Goal: Transaction & Acquisition: Purchase product/service

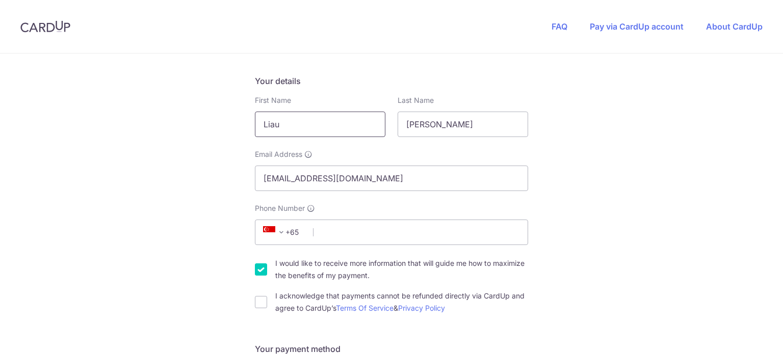
click at [357, 126] on input "Liau" at bounding box center [320, 124] width 131 height 25
type input "[PERSON_NAME]"
type input "LIAU"
click at [323, 240] on input "Phone Number" at bounding box center [391, 232] width 273 height 25
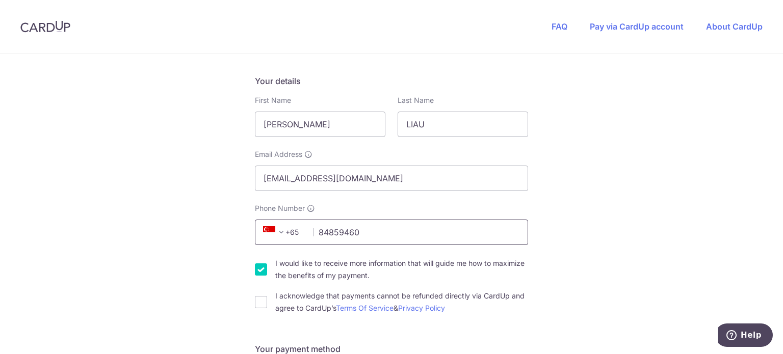
type input "84859460"
click at [343, 268] on label "I would like to receive more information that will guide me how to maximize the…" at bounding box center [401, 269] width 253 height 24
click at [267, 268] on input "I would like to receive more information that will guide me how to maximize the…" at bounding box center [261, 270] width 12 height 12
click at [343, 268] on label "I would like to receive more information that will guide me how to maximize the…" at bounding box center [401, 269] width 253 height 24
click at [267, 268] on input "I would like to receive more information that will guide me how to maximize the…" at bounding box center [261, 270] width 12 height 12
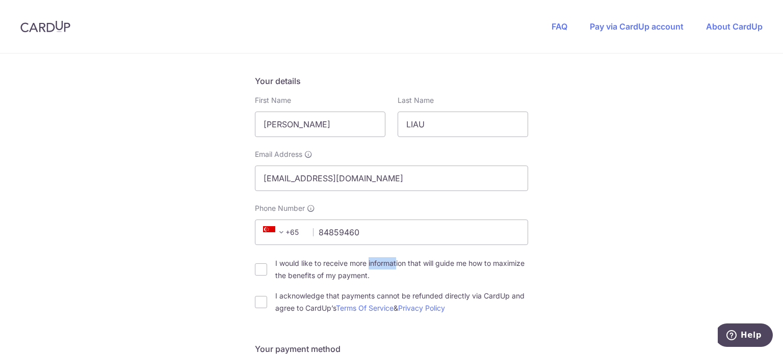
checkbox input "true"
click at [307, 291] on label "I acknowledge that payments cannot be refunded directly via CardUp and agree to…" at bounding box center [401, 302] width 253 height 24
click at [267, 296] on input "I acknowledge that payments cannot be refunded directly via CardUp and agree to…" at bounding box center [261, 302] width 12 height 12
checkbox input "true"
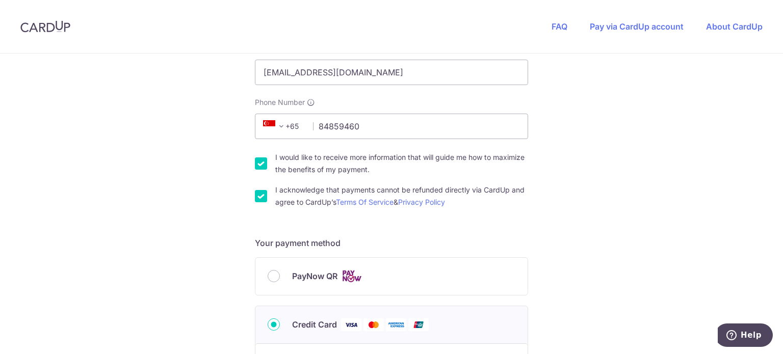
scroll to position [306, 0]
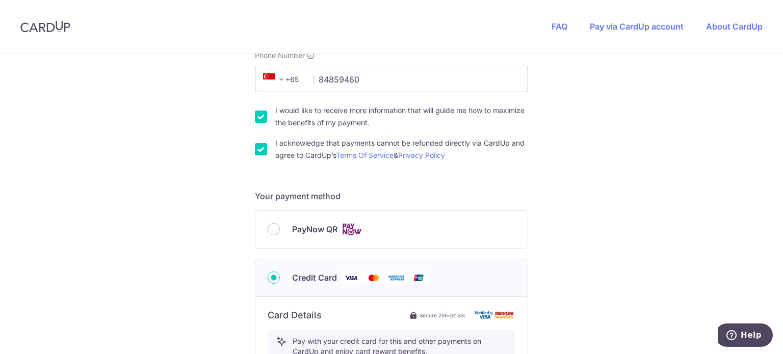
click at [359, 275] on label "Credit Card" at bounding box center [403, 278] width 223 height 13
click at [280, 275] on input "Credit Card" at bounding box center [274, 278] width 12 height 12
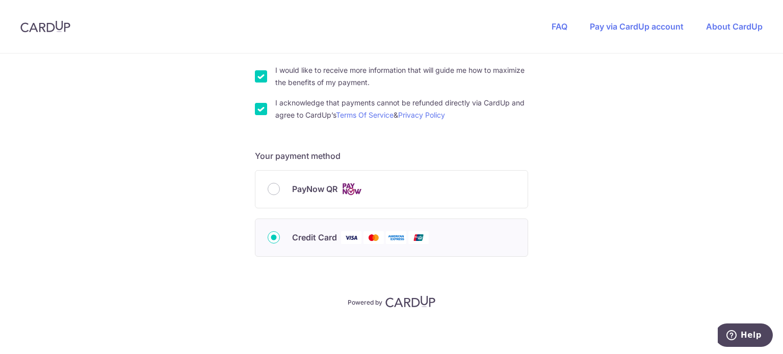
scroll to position [347, 0]
click at [301, 234] on span "Credit Card" at bounding box center [314, 237] width 45 height 12
click at [280, 234] on input "Credit Card" at bounding box center [274, 237] width 12 height 12
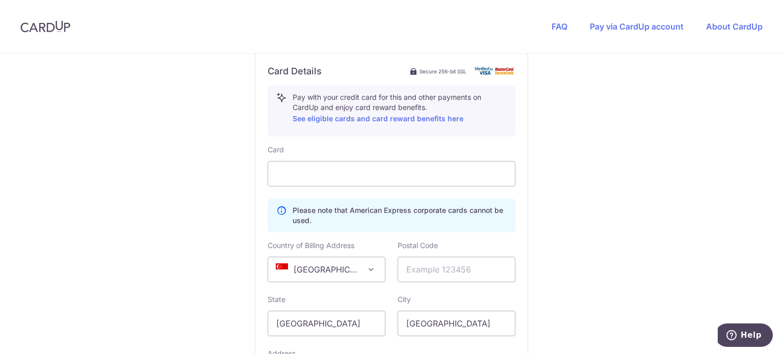
scroll to position [551, 0]
click at [615, 191] on div "You are paying HEI HOMES PTE LTD HEI HOMES PTE LTD uses CardUp to accept paymen…" at bounding box center [391, 21] width 783 height 1037
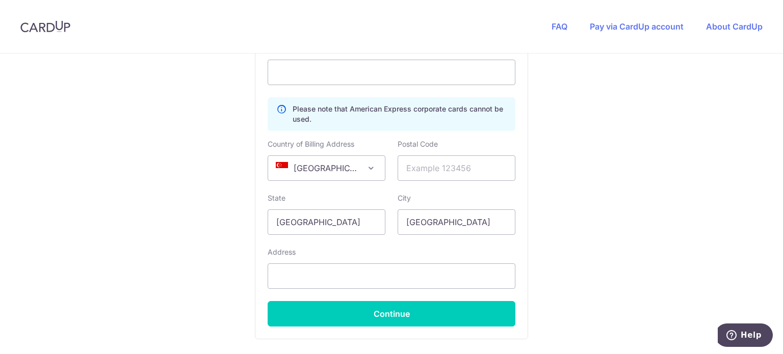
scroll to position [653, 0]
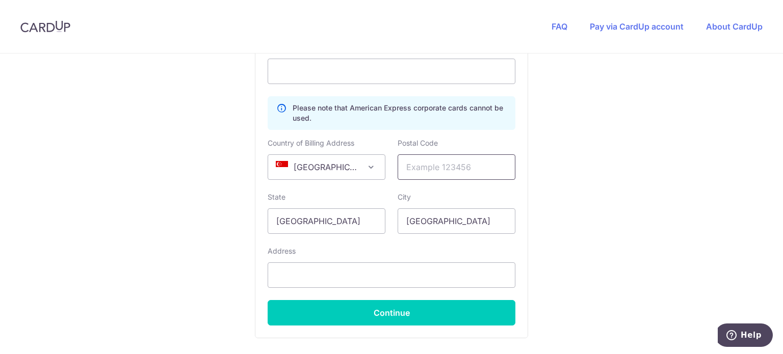
click at [494, 167] on input "text" at bounding box center [457, 166] width 118 height 25
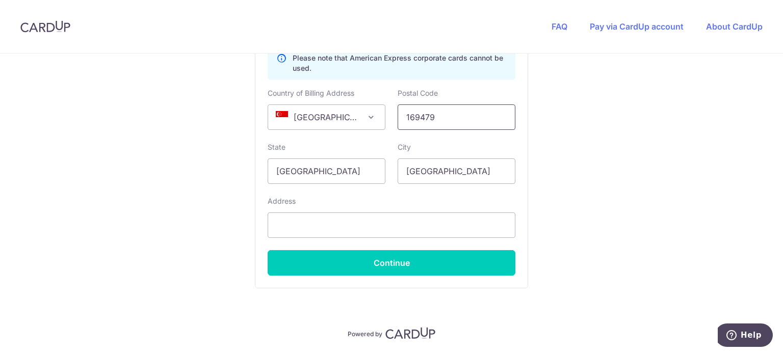
scroll to position [704, 0]
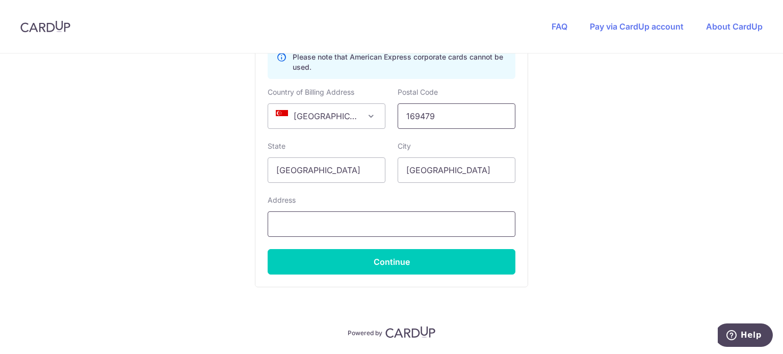
type input "169479"
click at [433, 214] on input "text" at bounding box center [392, 224] width 248 height 25
click at [376, 217] on input "1" at bounding box center [392, 224] width 248 height 25
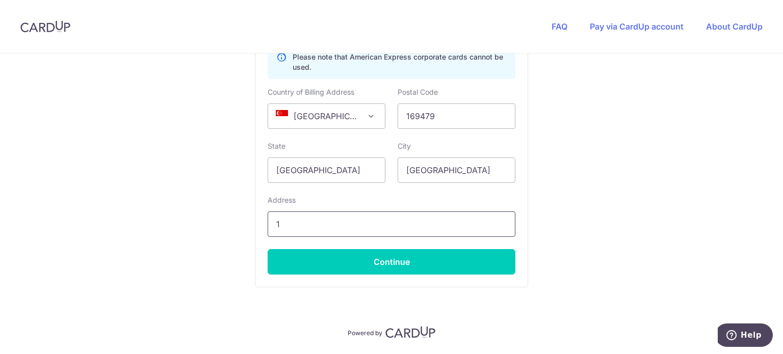
paste input "[STREET_ADDRESS]"
click at [282, 221] on input "[STREET_ADDRESS]" at bounding box center [392, 224] width 248 height 25
click at [280, 222] on input "[STREET_ADDRESS]" at bounding box center [392, 224] width 248 height 25
click at [281, 222] on input "[STREET_ADDRESS]" at bounding box center [392, 224] width 248 height 25
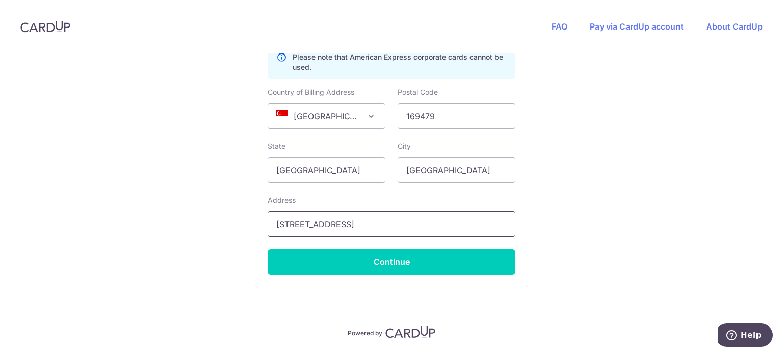
drag, startPoint x: 472, startPoint y: 220, endPoint x: 608, endPoint y: 214, distance: 136.3
click at [489, 224] on input "[STREET_ADDRESS]" at bounding box center [392, 224] width 248 height 25
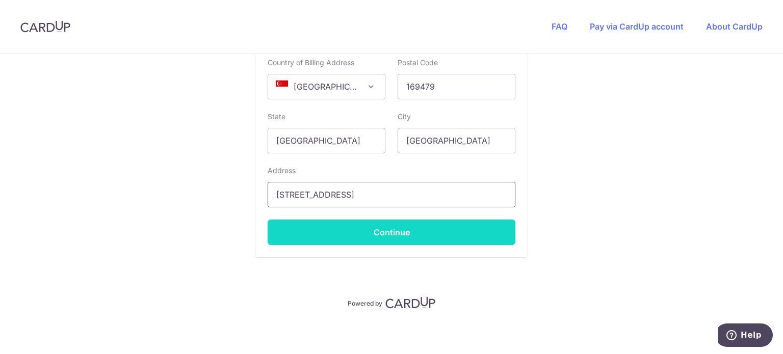
scroll to position [734, 0]
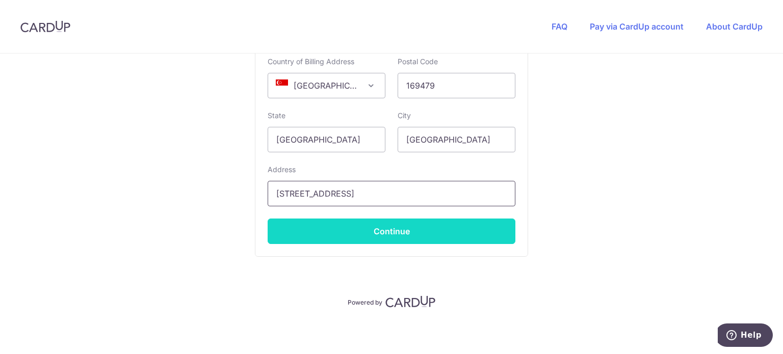
type input "[STREET_ADDRESS]"
click at [466, 227] on button "Continue" at bounding box center [392, 231] width 248 height 25
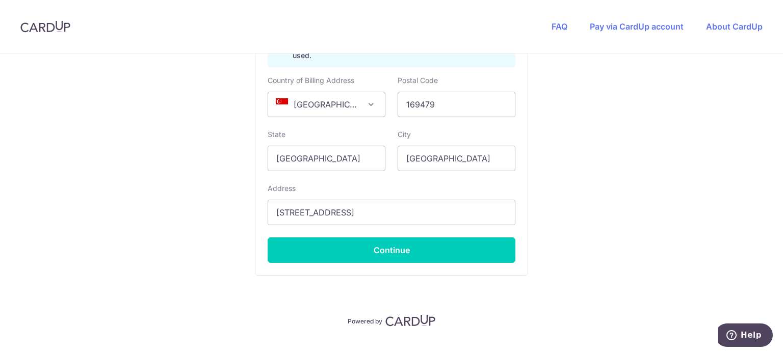
scroll to position [716, 0]
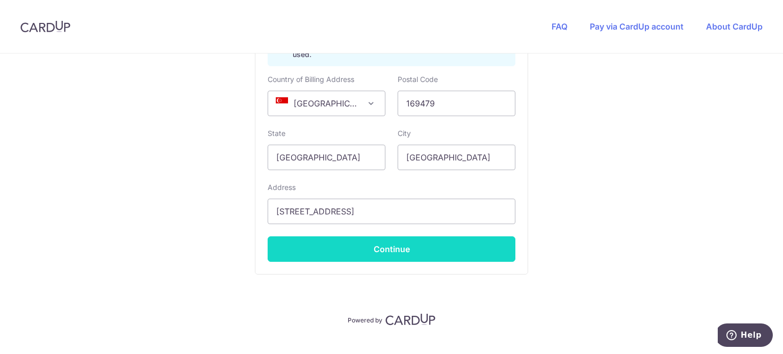
click at [460, 243] on button "Continue" at bounding box center [392, 249] width 248 height 25
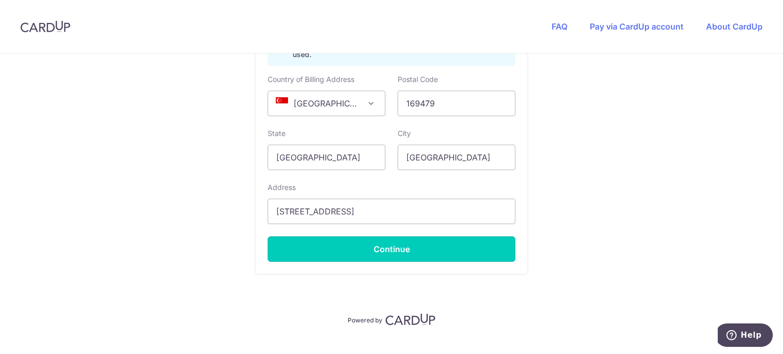
type input "**** 1287"
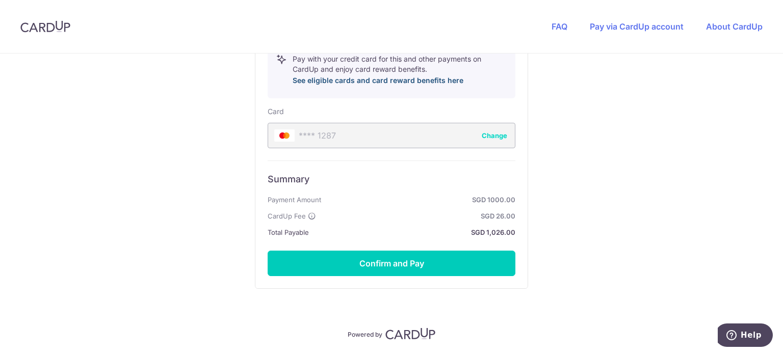
scroll to position [603, 0]
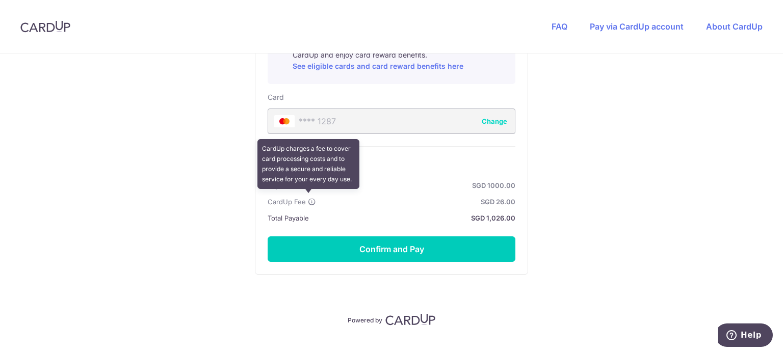
click at [308, 199] on icon at bounding box center [312, 202] width 8 height 8
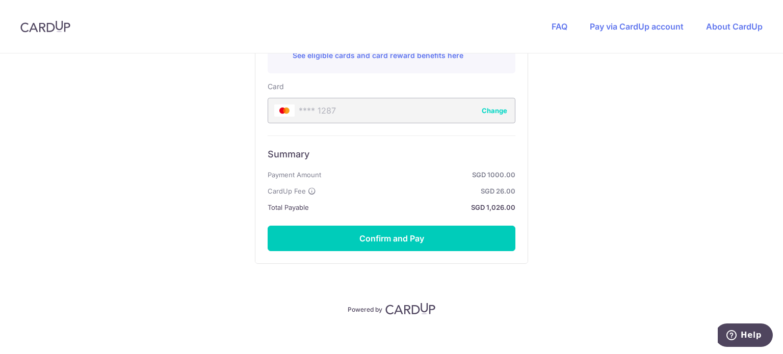
scroll to position [620, 0]
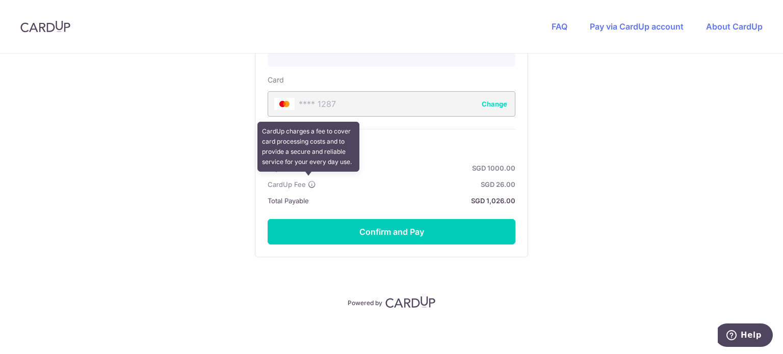
click at [308, 184] on icon at bounding box center [312, 185] width 8 height 8
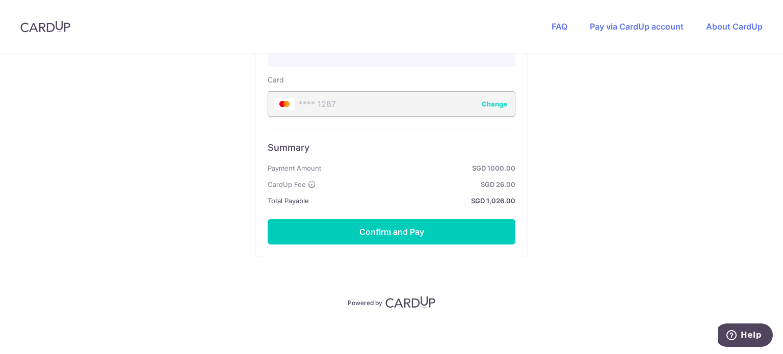
drag, startPoint x: 558, startPoint y: 2, endPoint x: 398, endPoint y: 88, distance: 182.3
click at [398, 88] on div "Card **** 1287 Change" at bounding box center [392, 96] width 248 height 42
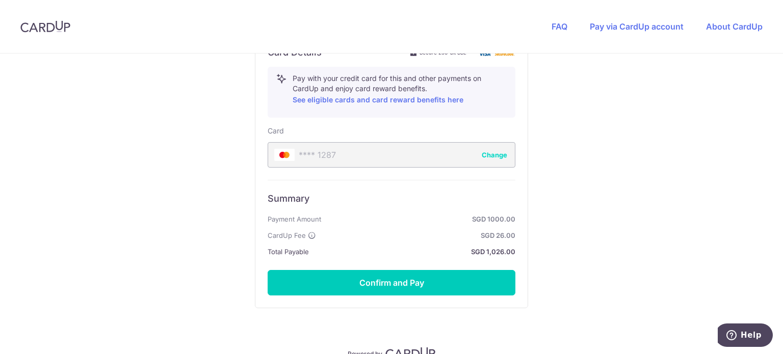
scroll to position [467, 0]
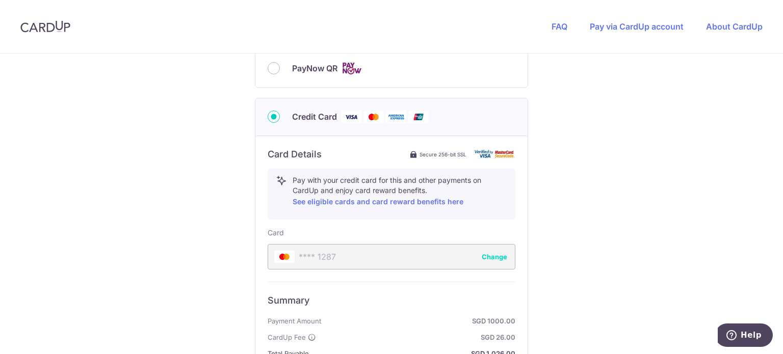
click at [485, 258] on button "Change" at bounding box center [494, 257] width 25 height 10
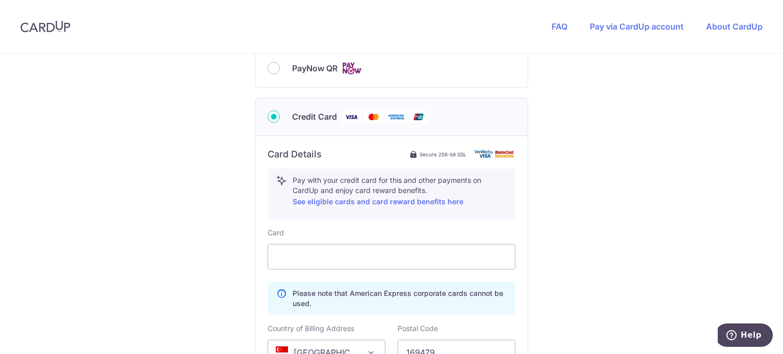
click at [330, 74] on div "PayNow QR" at bounding box center [391, 68] width 272 height 37
click at [287, 68] on div "PayNow QR" at bounding box center [392, 68] width 248 height 13
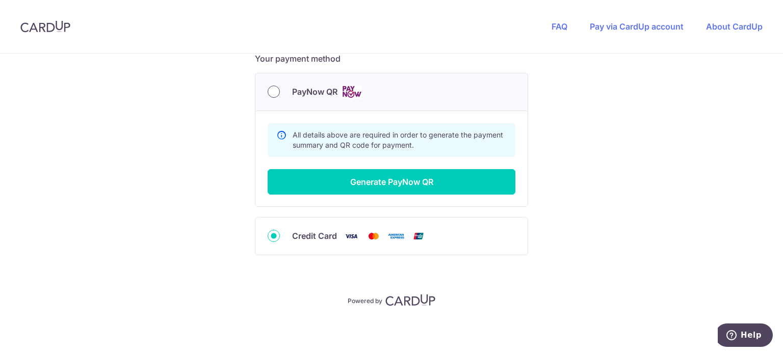
scroll to position [443, 0]
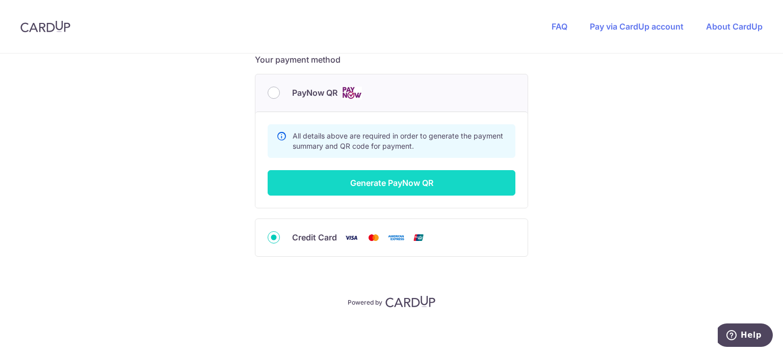
click at [394, 173] on button "Generate PayNow QR" at bounding box center [392, 182] width 248 height 25
